Goal: Ask a question: Seek information or help from site administrators or community

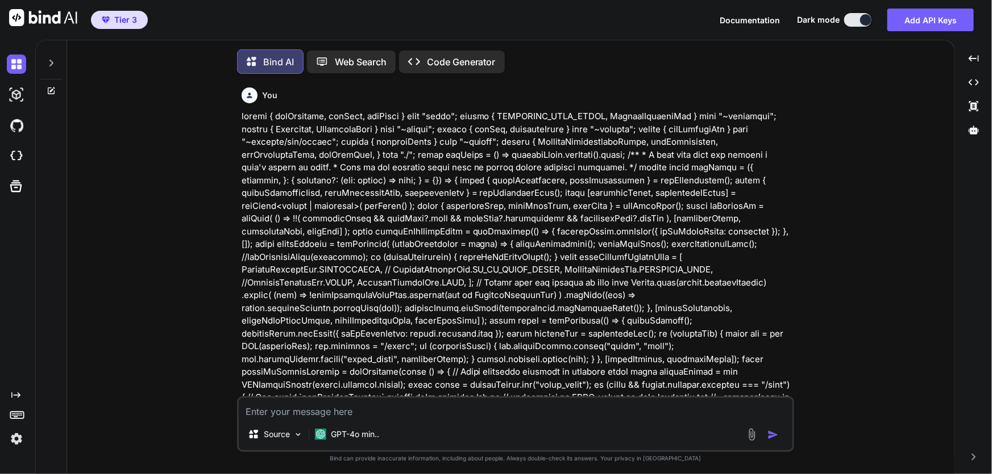
type textarea "x"
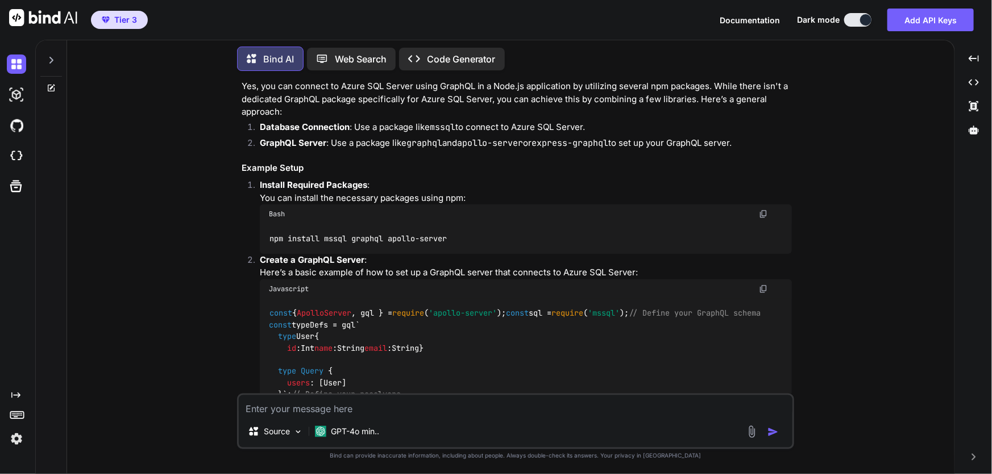
scroll to position [2475, 0]
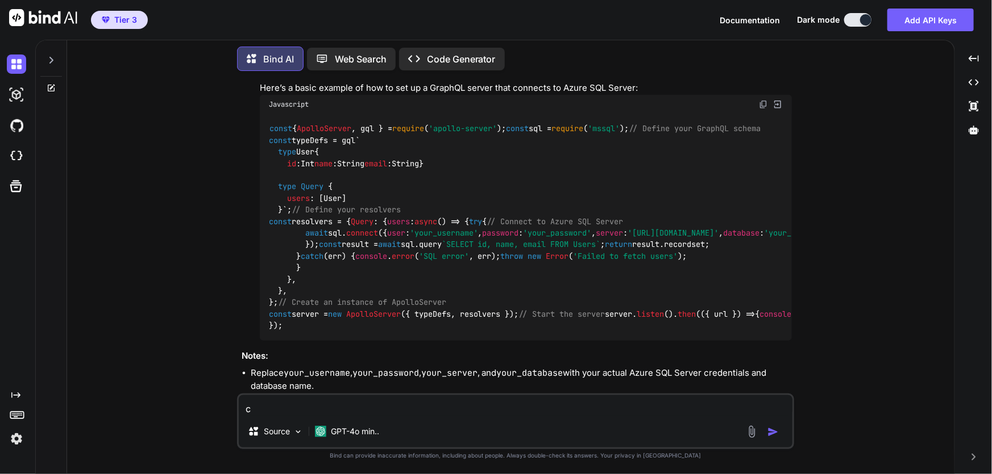
type textarea "ca"
type textarea "x"
type textarea "can"
type textarea "x"
type textarea "can"
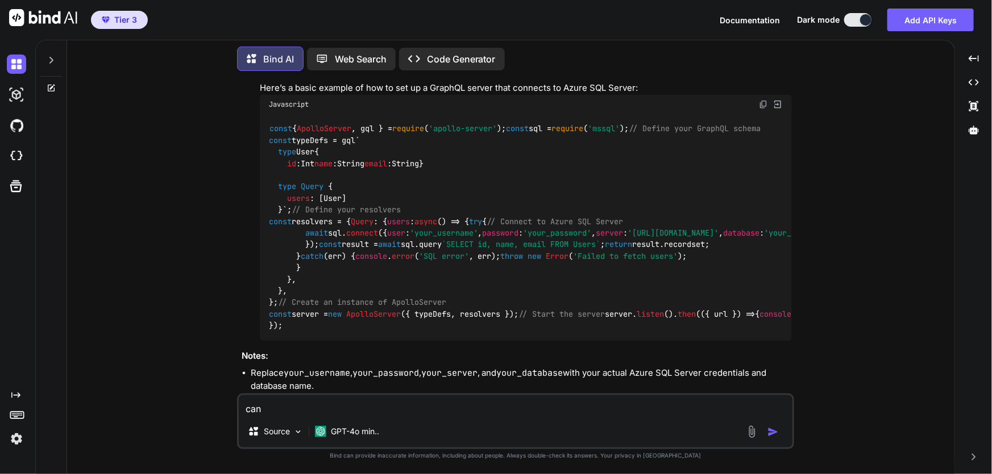
type textarea "x"
type textarea "can w"
type textarea "x"
type textarea "can"
type textarea "x"
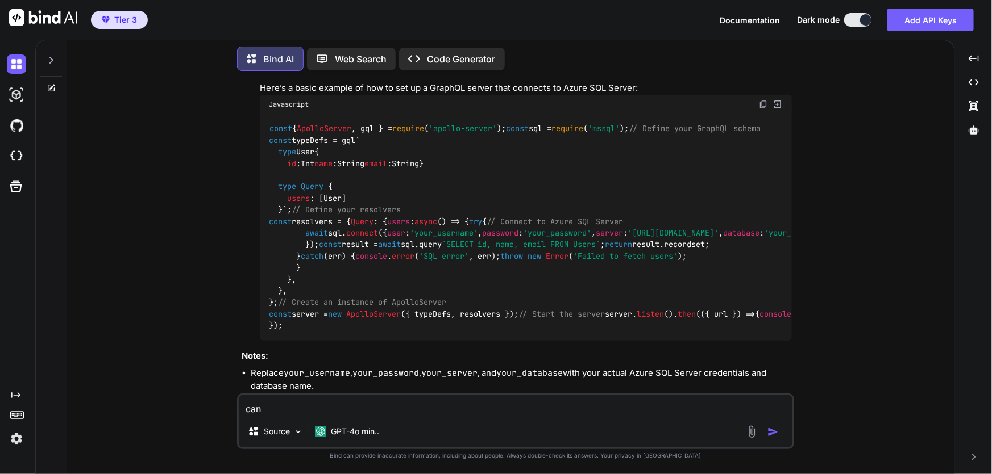
type textarea "can y"
type textarea "x"
type textarea "can yo"
type textarea "x"
type textarea "can you"
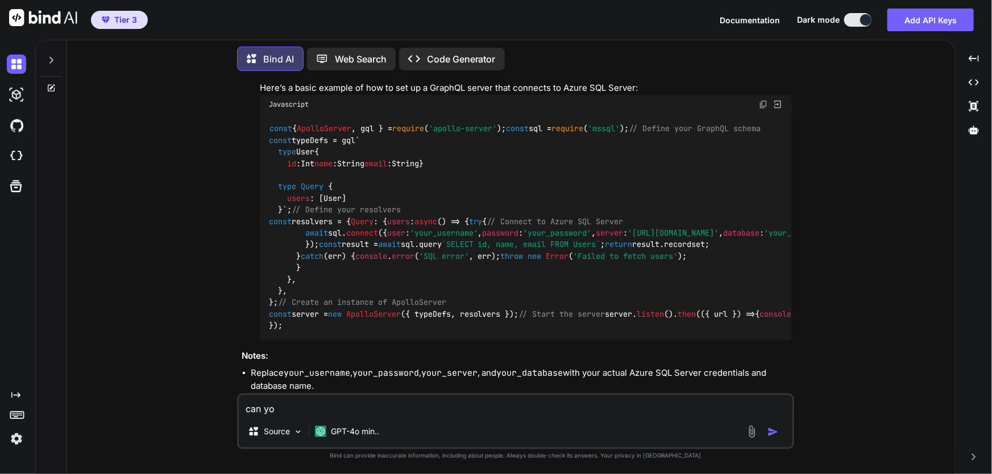
type textarea "x"
type textarea "can you"
type textarea "x"
type textarea "can you g"
type textarea "x"
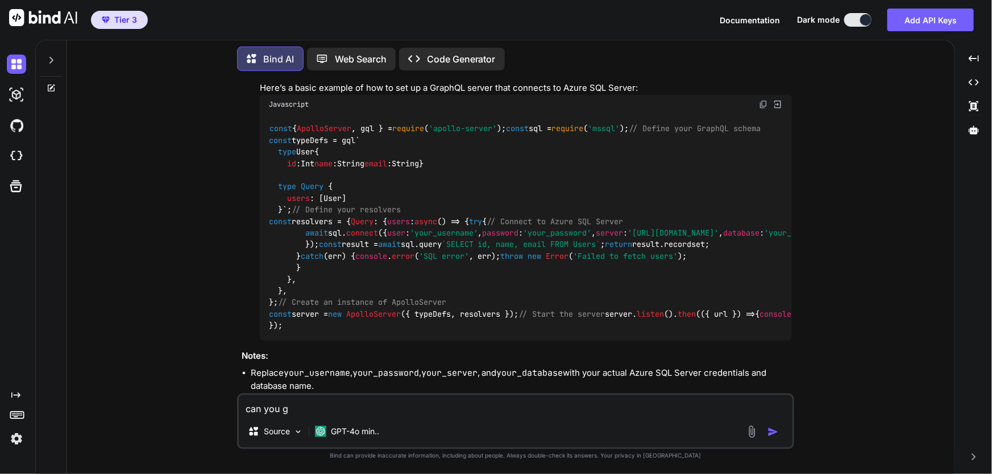
type textarea "can you gi"
type textarea "x"
type textarea "can you giv"
type textarea "x"
type textarea "can you give"
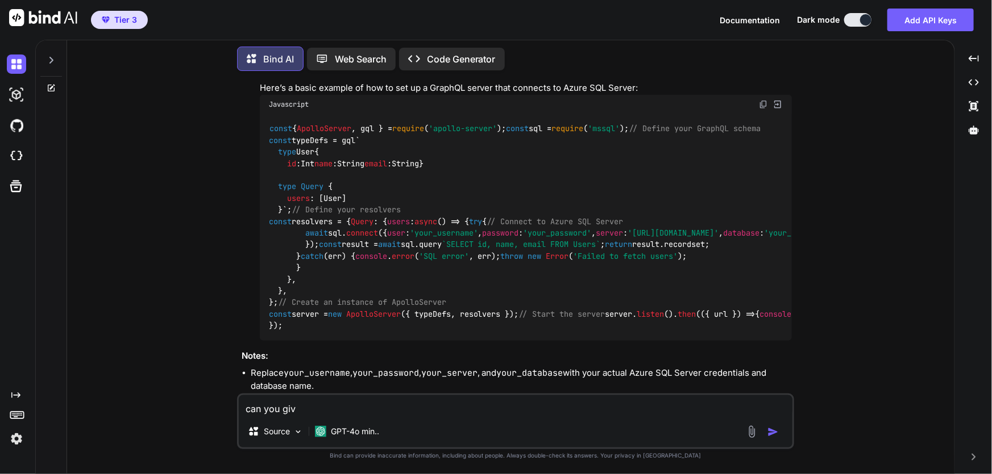
type textarea "x"
type textarea "can you give"
type textarea "x"
type textarea "can you give m"
type textarea "x"
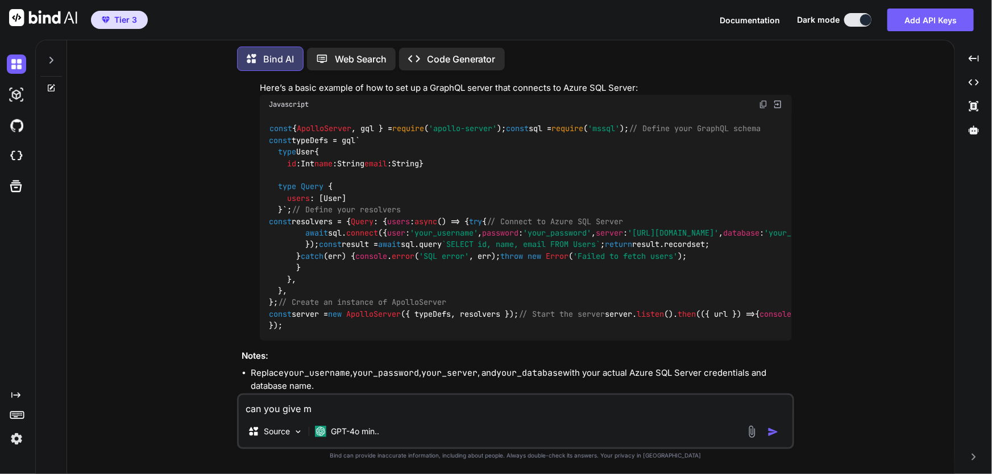
type textarea "can you give me"
type textarea "x"
type textarea "can you give me"
type textarea "x"
type textarea "can you give me a"
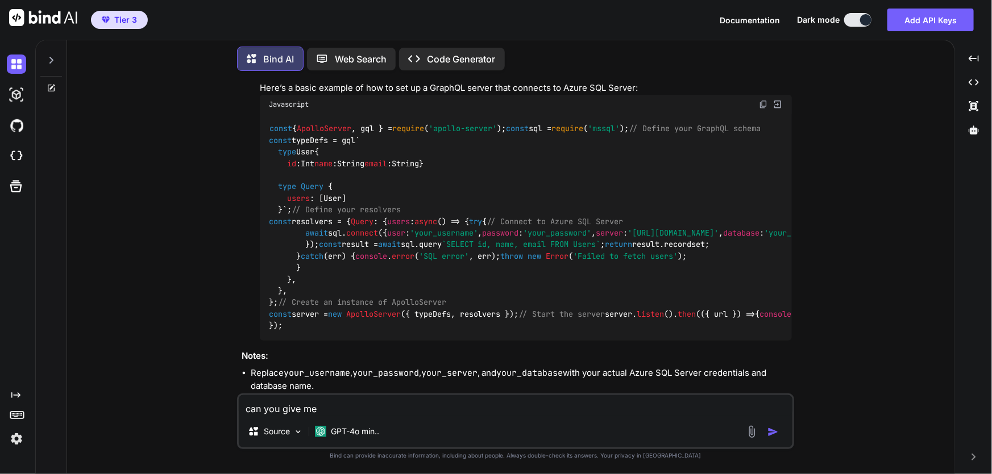
type textarea "x"
type textarea "can you give me a"
type textarea "x"
type textarea "can you give me a q"
type textarea "x"
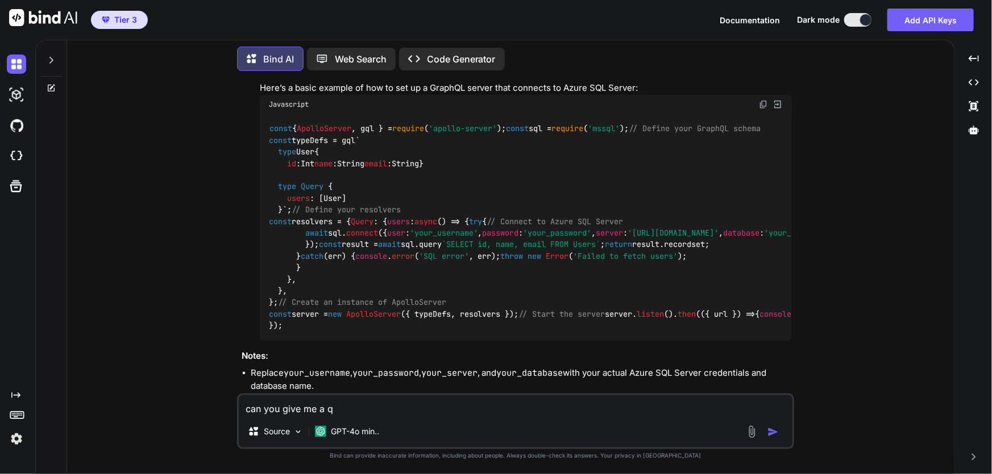
type textarea "can you give me a qu"
type textarea "x"
type textarea "can you give me a que"
type textarea "x"
type textarea "can you give me a quer"
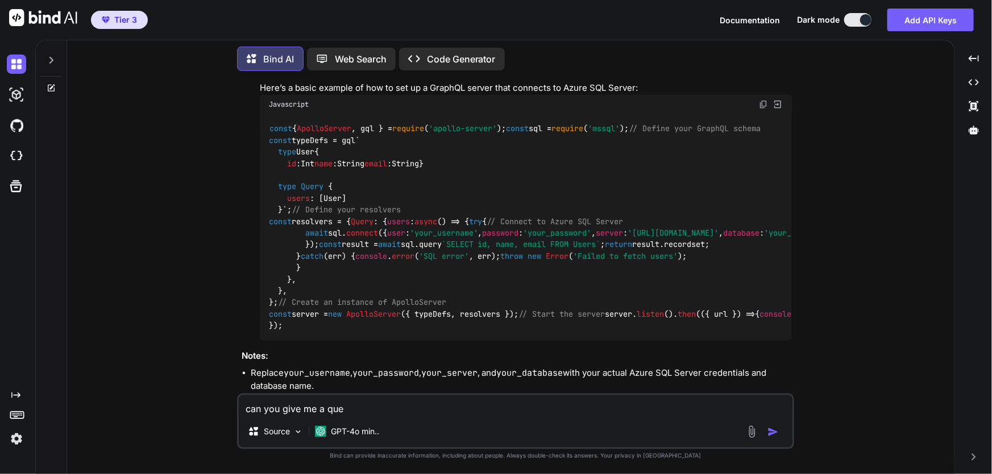
type textarea "x"
type textarea "can you give me a query"
type textarea "x"
type textarea "can you give me a query"
type textarea "x"
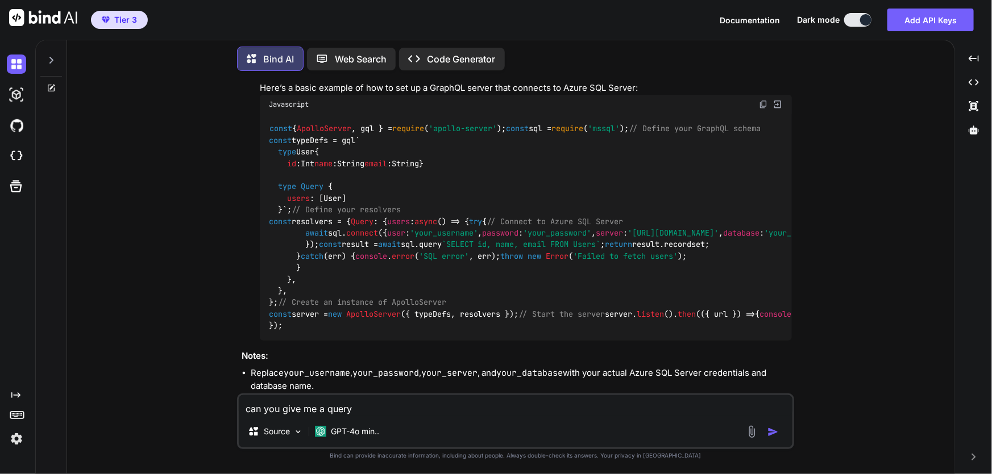
type textarea "can you give me a query t"
type textarea "x"
type textarea "can you give me a query to"
type textarea "x"
type textarea "can you give me a query to"
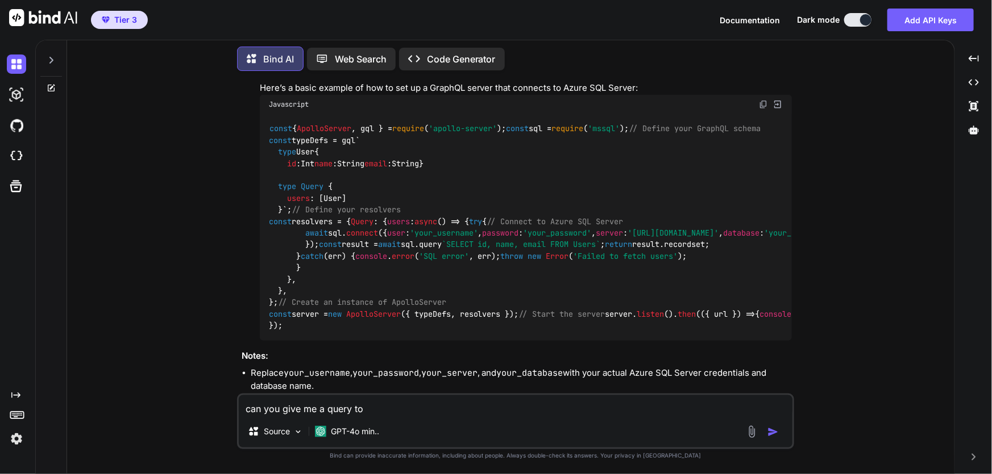
type textarea "x"
type textarea "can you give me a query to r"
type textarea "x"
type textarea "can you give me a query to ru"
type textarea "x"
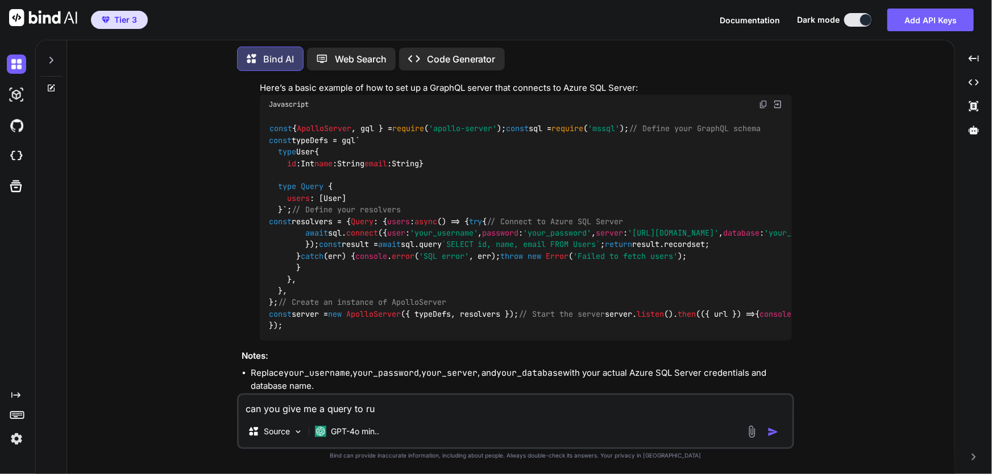
type textarea "can you give me a query to run"
type textarea "x"
type textarea "can you give me a query to run"
type textarea "x"
type textarea "can you give me a query to run i"
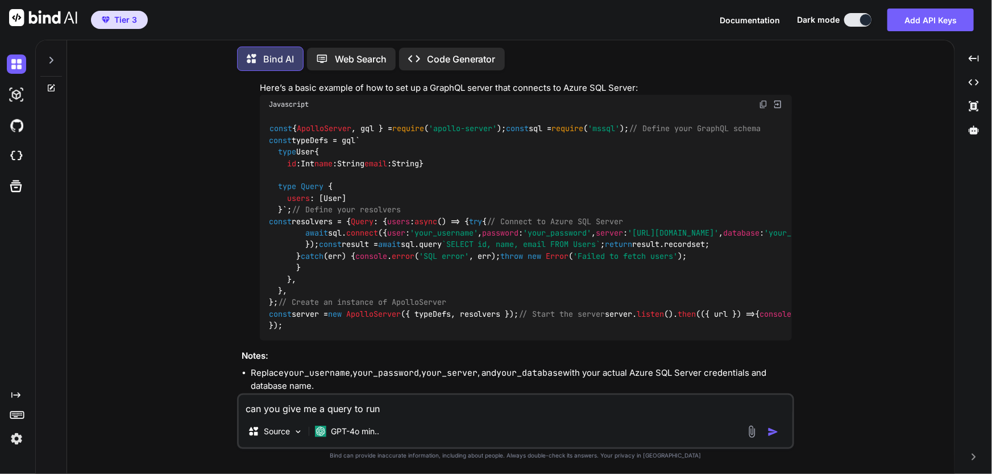
type textarea "x"
type textarea "can you give me a query to run in"
type textarea "x"
type textarea "can you give me a query to run in"
type textarea "x"
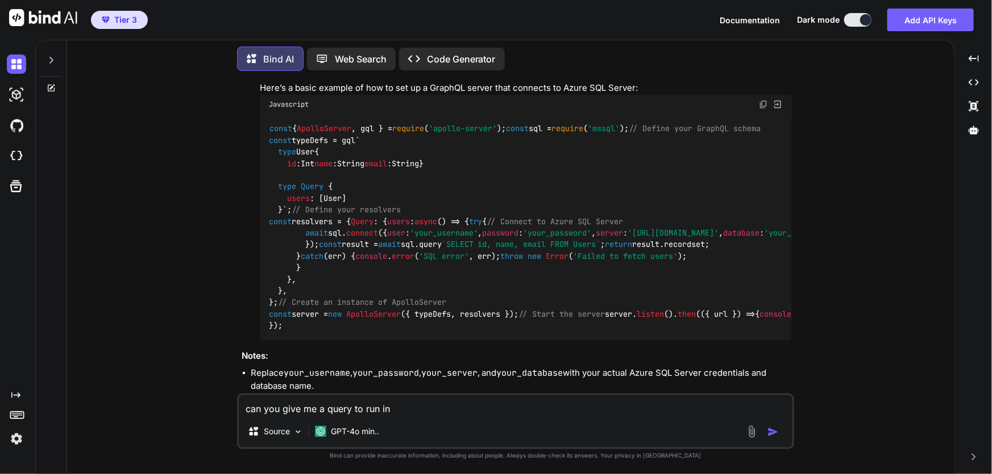
type textarea "can you give me a query to run in m"
type textarea "x"
type textarea "can you give me a query to run in ms"
type textarea "x"
type textarea "can you give me a query to run in mss"
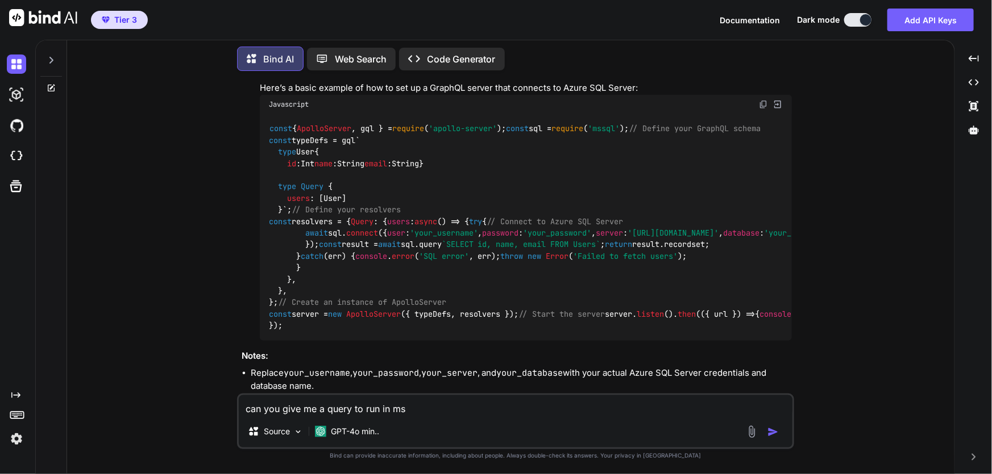
type textarea "x"
type textarea "can you give me a query to run in mssq"
type textarea "x"
type textarea "can you give me a query to run in mssql"
type textarea "x"
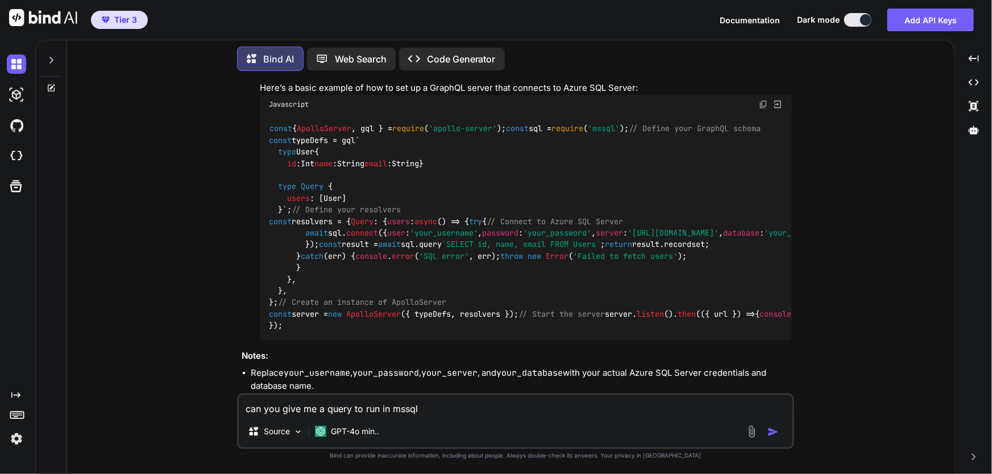
type textarea "can you give me a query to run in mssql"
type textarea "x"
type textarea "can you give me a query to run in mssql s"
type textarea "x"
type textarea "can you give me a query to run in mssql se"
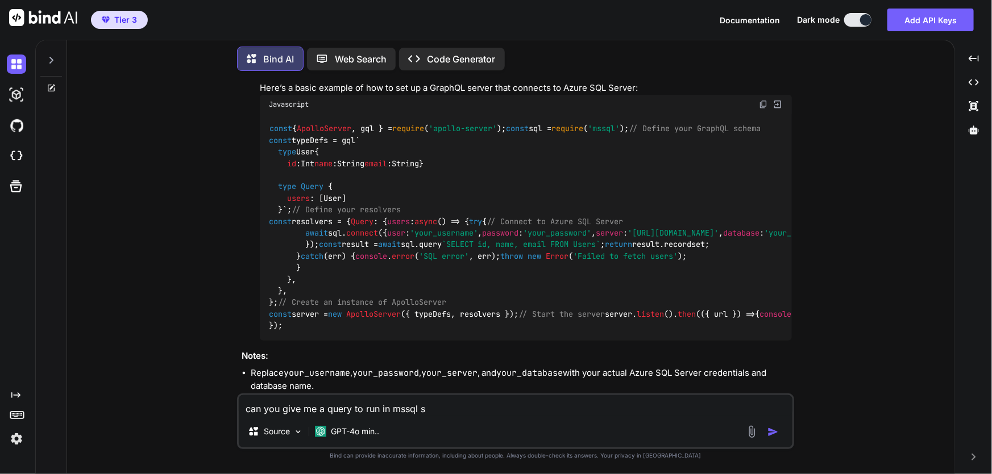
type textarea "x"
type textarea "can you give me a query to run in mssql ser"
type textarea "x"
type textarea "can you give me a query to run in mssql serv"
type textarea "x"
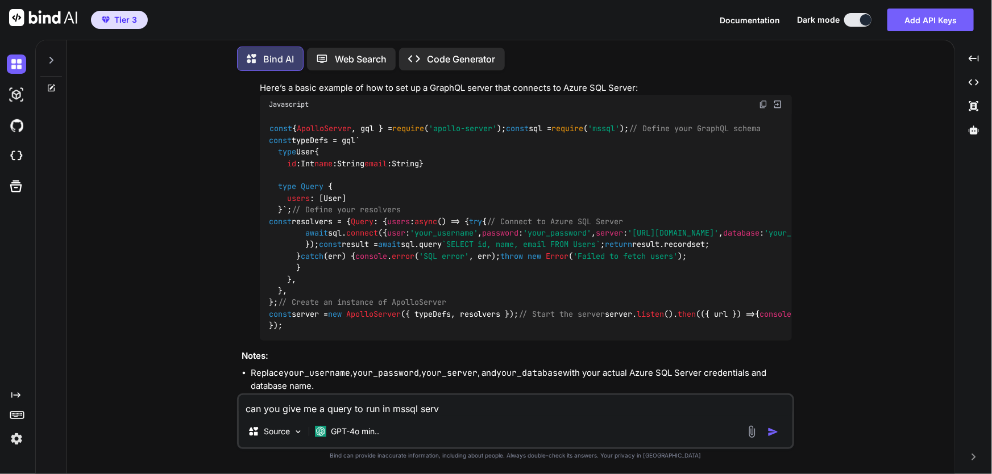
type textarea "can you give me a query to run in mssql serve"
type textarea "x"
type textarea "can you give me a query to run in mssql server"
type textarea "x"
type textarea "can you give me a query to run in mssql server"
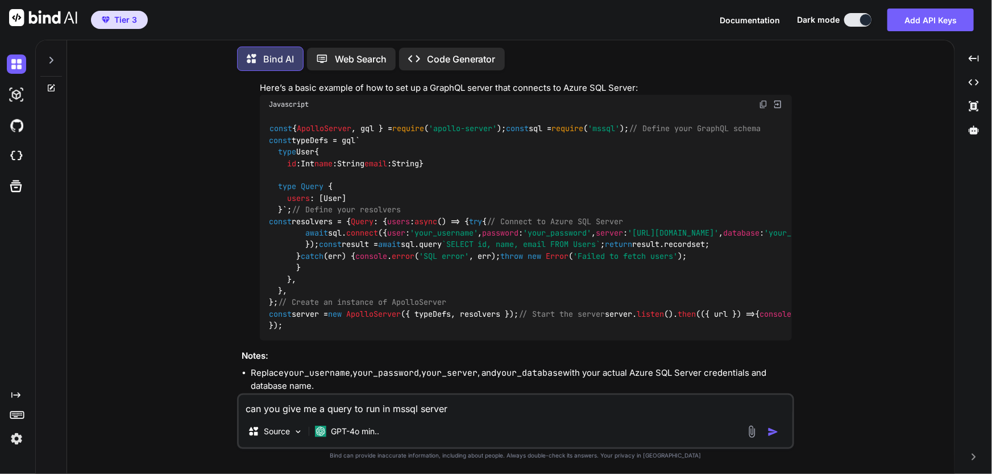
type textarea "x"
type textarea "can you give me a query to run in mssql server t"
type textarea "x"
type textarea "can you give me a query to run in mssql server to"
type textarea "x"
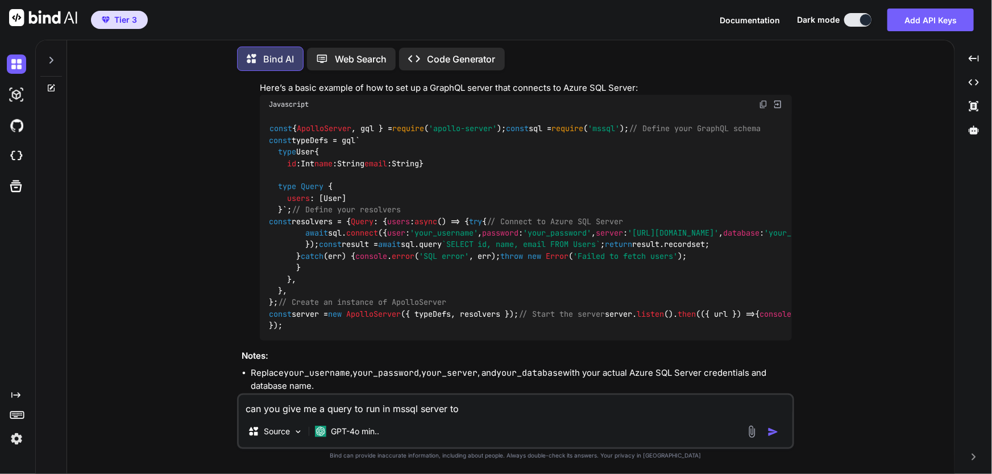
type textarea "can you give me a query to run in mssql server to"
type textarea "x"
type textarea "can you give me a query to run in mssql server to c"
type textarea "x"
type textarea "can you give me a query to run in mssql server to ch"
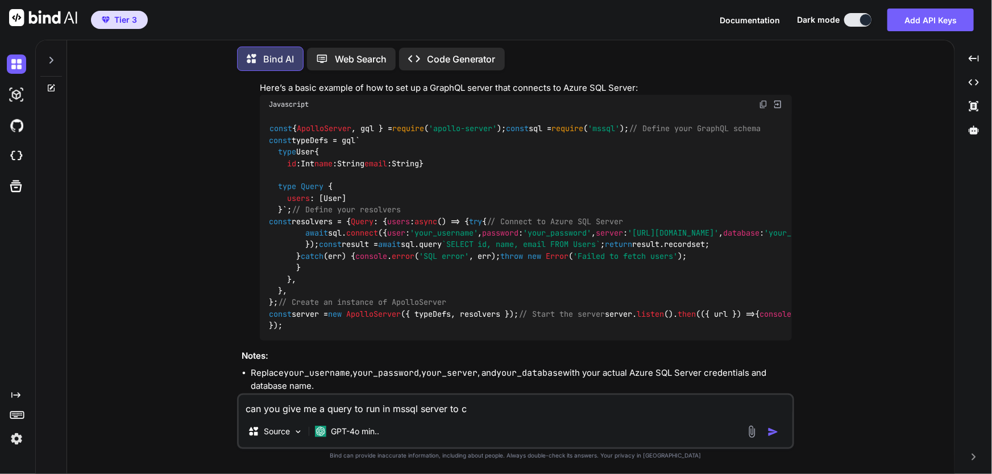
type textarea "x"
type textarea "can you give me a query to run in mssql server to che"
type textarea "x"
type textarea "can you give me a query to run in mssql server to chec"
type textarea "x"
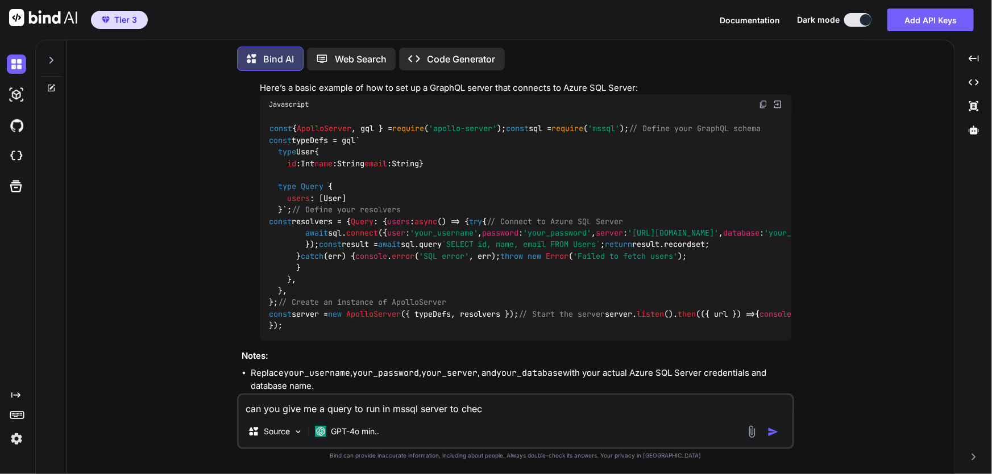
type textarea "can you give me a query to run in mssql server to check"
type textarea "x"
type textarea "can you give me a query to run in mssql server to check"
type textarea "x"
type textarea "can you give me a query to run in mssql server to check o"
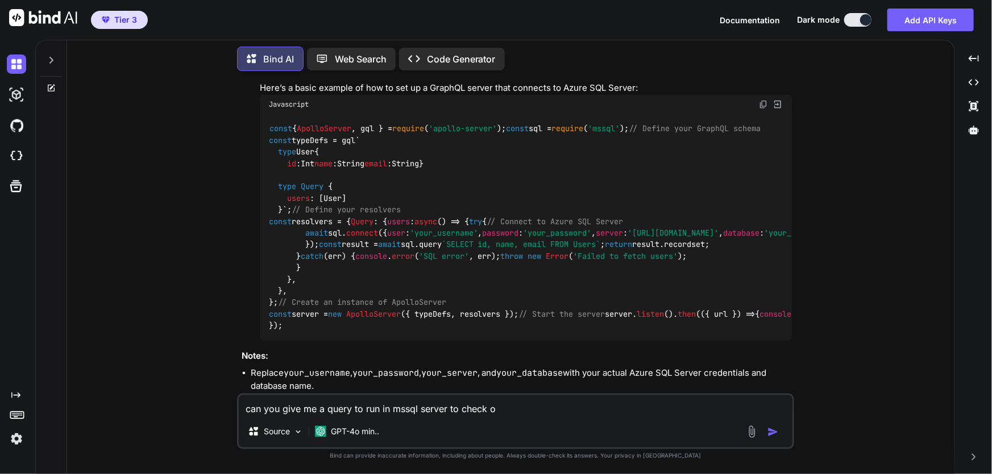
type textarea "x"
type textarea "can you give me a query to run in mssql server to check on"
type textarea "x"
type textarea "can you give me a query to run in mssql server to check one"
type textarea "x"
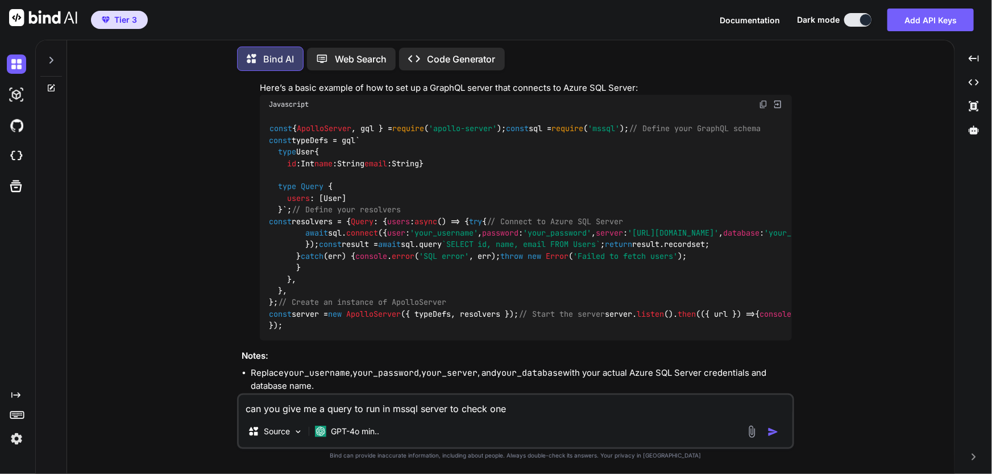
type textarea "can you give me a query to run in mssql server to check one"
type textarea "x"
type textarea "can you give me a query to run in mssql server to check one f"
type textarea "x"
type textarea "can you give me a query to run in mssql server to check one"
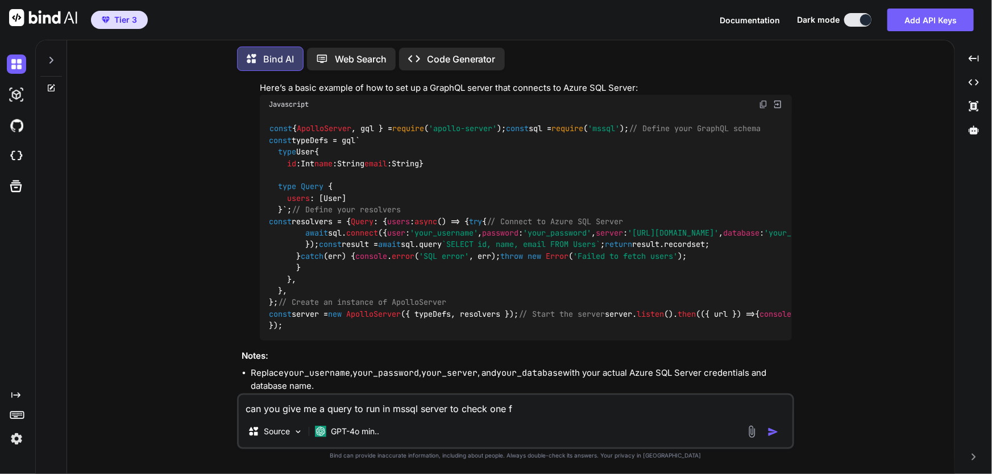
type textarea "x"
type textarea "can you give me a query to run in mssql server to check one o"
type textarea "x"
type textarea "can you give me a query to run in mssql server to check one of"
type textarea "x"
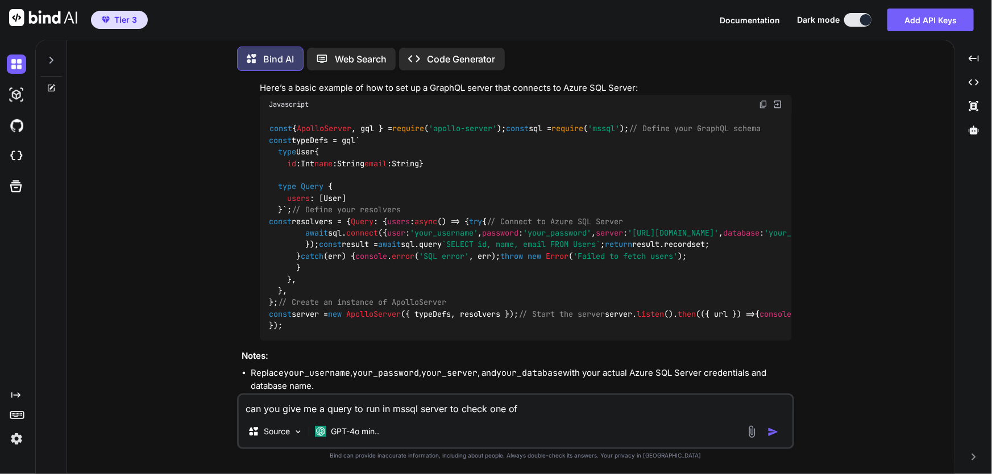
type textarea "can you give me a query to run in mssql server to check one of"
type textarea "x"
type textarea "can you give me a query to run in mssql server to check one of t"
type textarea "x"
type textarea "can you give me a query to run in mssql server to check one of th"
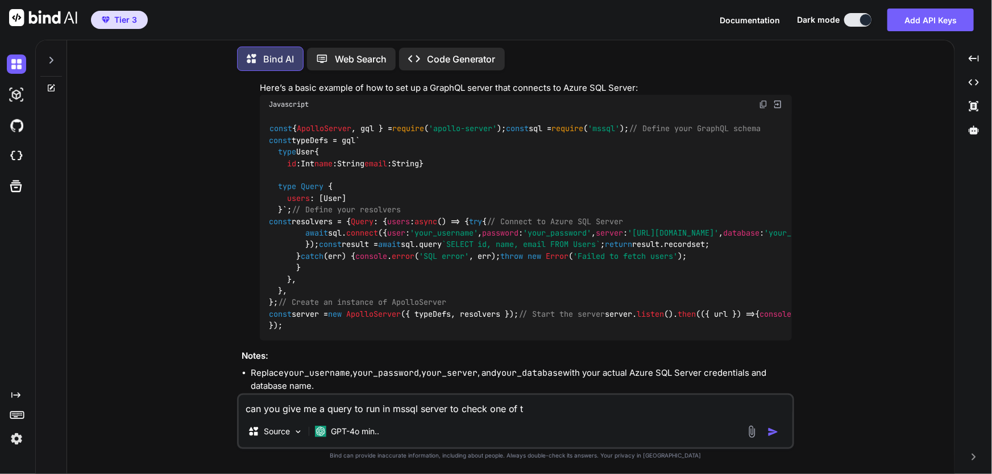
type textarea "x"
type textarea "can you give me a query to run in mssql server to check one of the"
type textarea "x"
type textarea "can you give me a query to run in mssql server to check one of the"
type textarea "x"
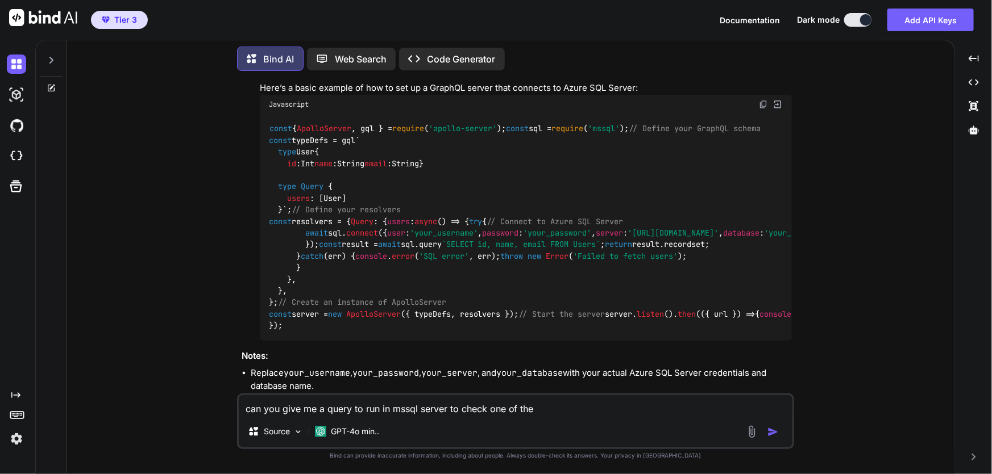
type textarea "can you give me a query to run in mssql server to check one of the c"
type textarea "x"
type textarea "can you give me a query to run in mssql server to check one of the co"
type textarea "x"
type textarea "can you give me a query to run in mssql server to check one of the col"
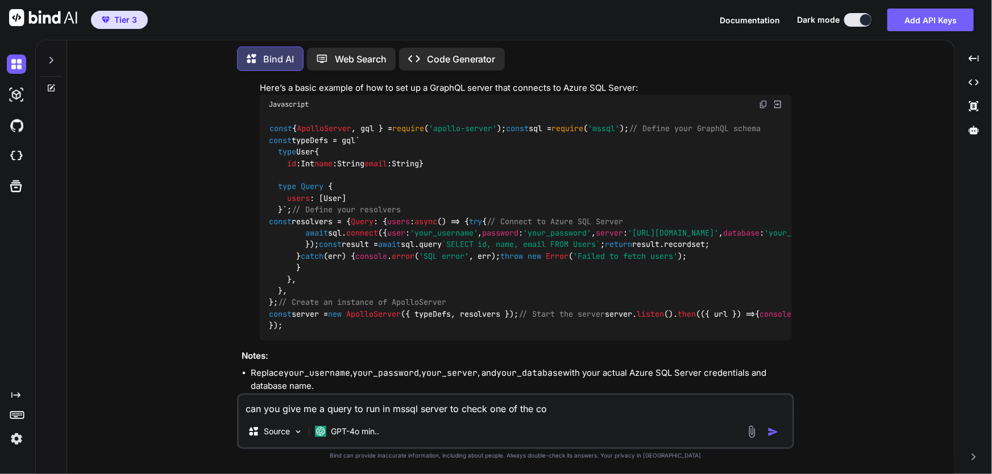
type textarea "x"
type textarea "can you give me a query to run in mssql server to check one of the colu"
type textarea "x"
type textarea "can you give me a query to run in mssql server to check one of the colum"
type textarea "x"
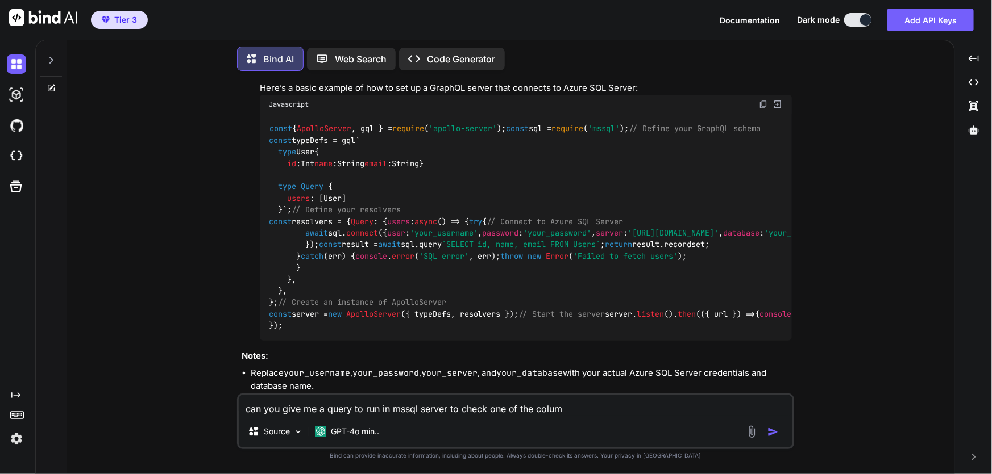
type textarea "can you give me a query to run in mssql server to check one of the column"
type textarea "x"
type textarea "can you give me a query to run in mssql server to check one of the column"
type textarea "x"
type textarea "can you give me a query to run in mssql server to check one of the column w"
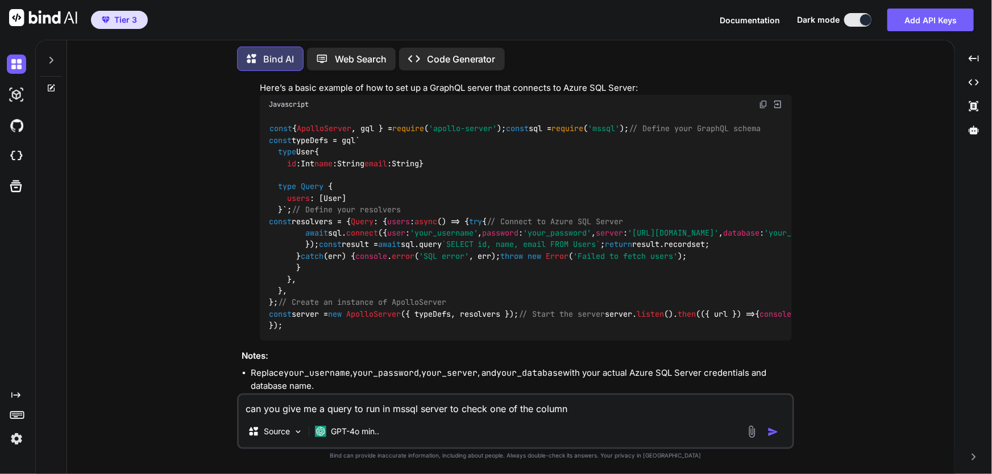
type textarea "x"
type textarea "can you give me a query to run in mssql server to check one of the column wh"
type textarea "x"
type textarea "can you give me a query to run in mssql server to check one of the column whi"
type textarea "x"
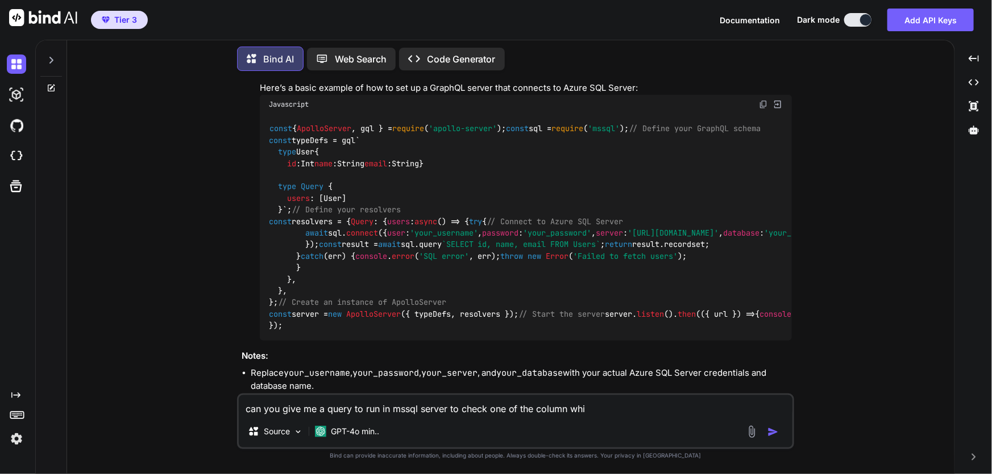
type textarea "can you give me a query to run in mssql server to check one of the column whic"
type textarea "x"
type textarea "can you give me a query to run in mssql server to check one of the column which"
type textarea "x"
type textarea "can you give me a query to run in mssql server to check one of the column which"
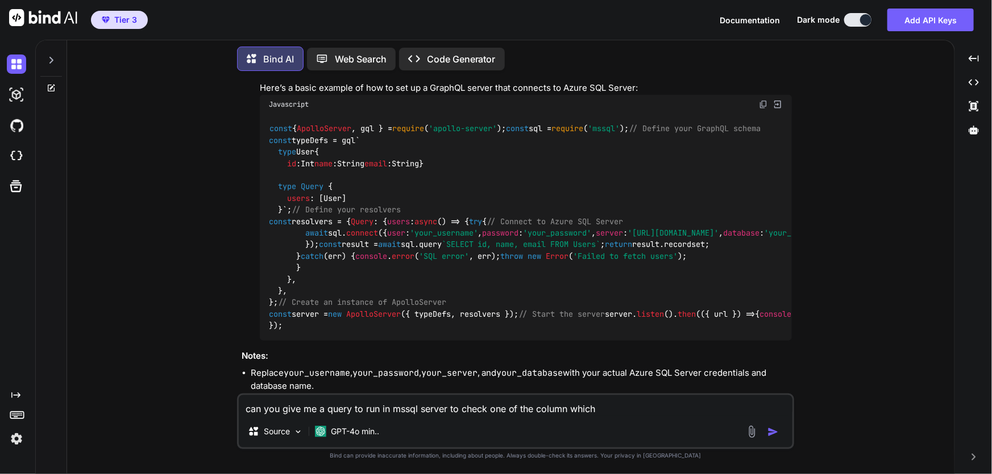
type textarea "x"
type textarea "can you give me a query to run in mssql server to check one of the column which…"
type textarea "x"
type textarea "can you give me a query to run in mssql server to check one of the column which…"
type textarea "x"
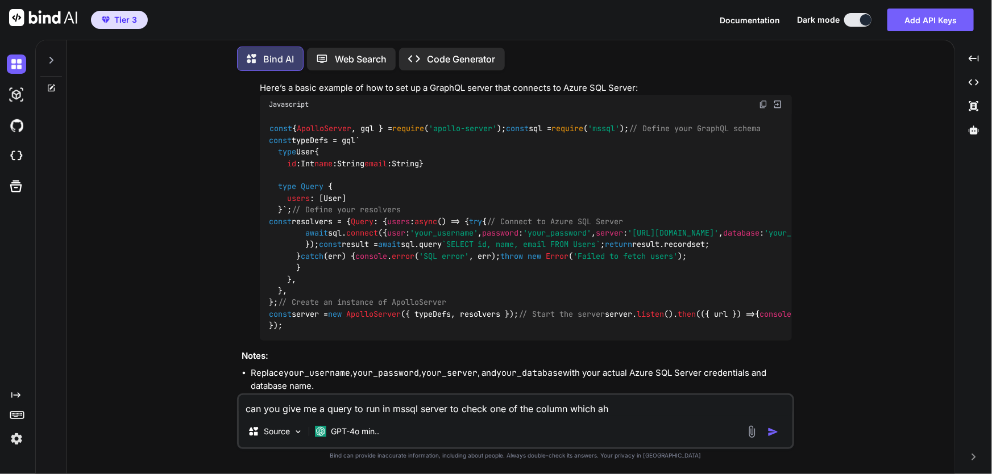
type textarea "can you give me a query to run in mssql server to check one of the column which…"
type textarea "x"
type textarea "can you give me a query to run in mssql server to check one of the column which…"
type textarea "x"
type textarea "can you give me a query to run in mssql server to check one of the column which…"
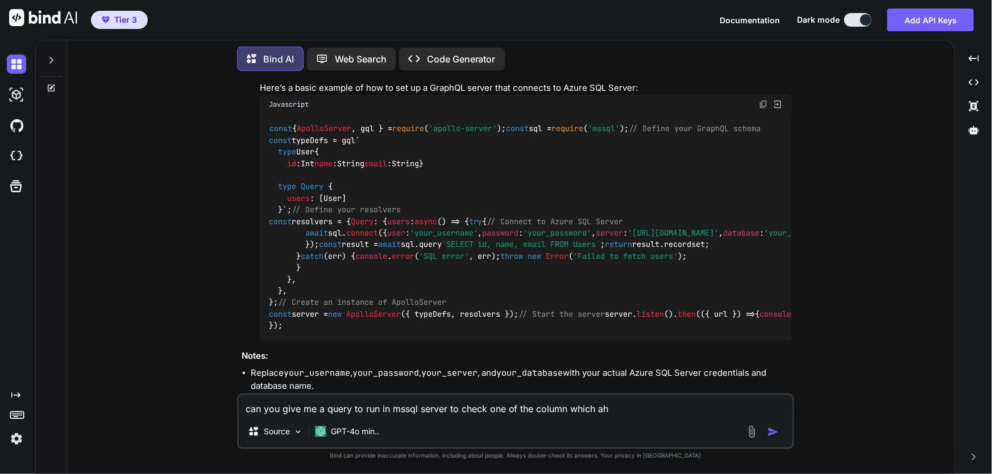
type textarea "x"
type textarea "can you give me a query to run in mssql server to check one of the column which"
type textarea "x"
type textarea "can you give me a query to run in mssql server to check one of the column which…"
type textarea "x"
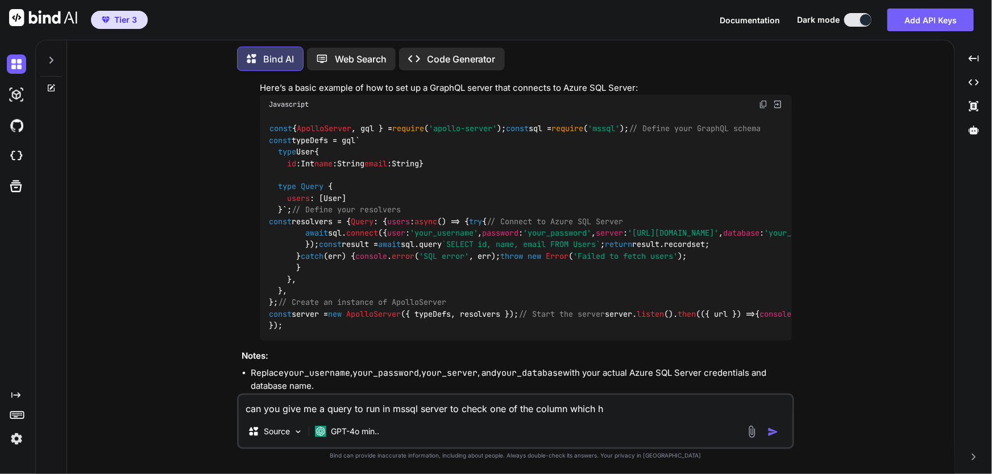
type textarea "can you give me a query to run in mssql server to check one of the column which…"
type textarea "x"
type textarea "can you give me a query to run in mssql server to check one of the column which…"
type textarea "x"
type textarea "can you give me a query to run in mssql server to check one of the column which…"
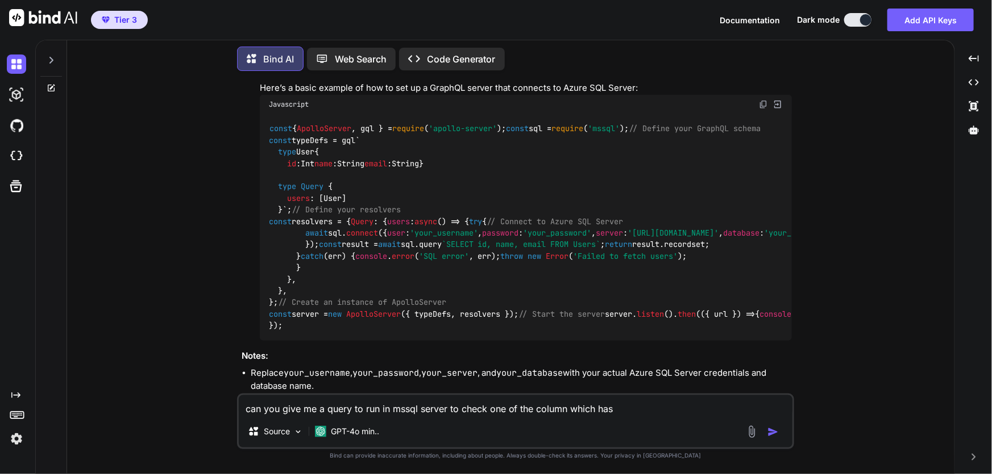
type textarea "x"
type textarea "can you give me a query to run in mssql server to check one of the column which…"
type textarea "x"
type textarea "can you give me a query to run in mssql server to check one of the column which…"
type textarea "x"
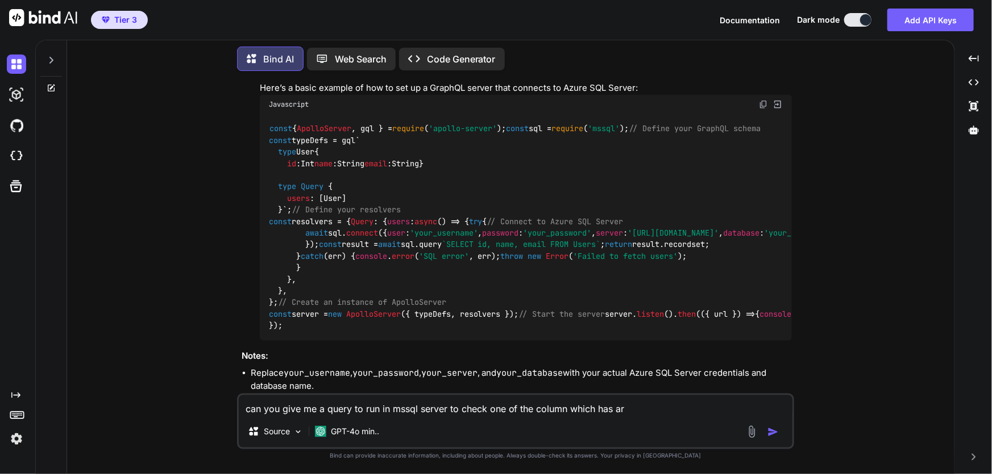
type textarea "can you give me a query to run in mssql server to check one of the column which…"
type textarea "x"
type textarea "can you give me a query to run in mssql server to check one of the column which…"
type textarea "x"
type textarea "can you give me a query to run in mssql server to check one of the column which…"
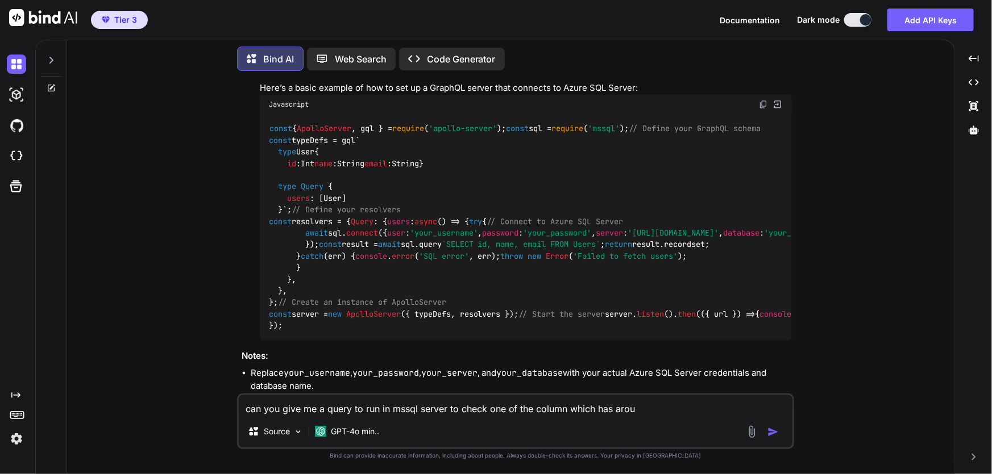
type textarea "x"
type textarea "can you give me a query to run in mssql server to check one of the column which…"
type textarea "x"
type textarea "can you give me a query to run in mssql server to check one of the column which…"
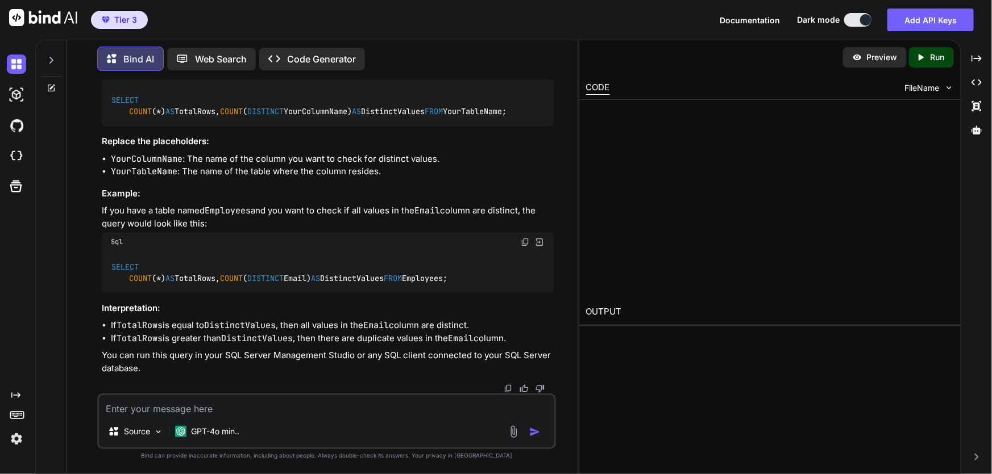
scroll to position [3542, 0]
click at [880, 256] on div at bounding box center [770, 199] width 368 height 185
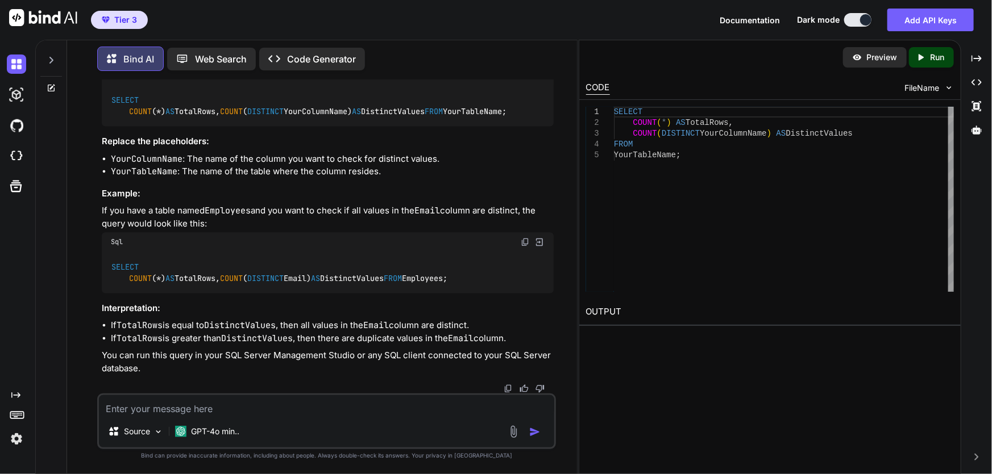
scroll to position [3958, 0]
click at [295, 371] on p "You can run this query in your SQL Server Management Studio or any SQL client c…" at bounding box center [328, 363] width 452 height 26
